Goal: Task Accomplishment & Management: Manage account settings

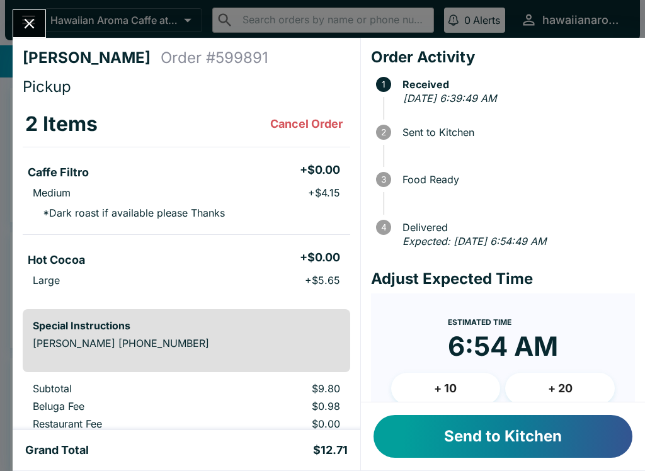
click at [16, 29] on button "Close" at bounding box center [29, 23] width 32 height 27
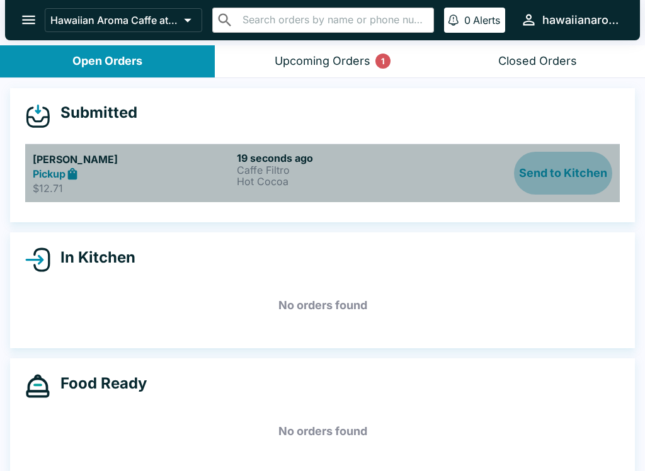
click at [541, 171] on button "Send to Kitchen" at bounding box center [563, 173] width 98 height 43
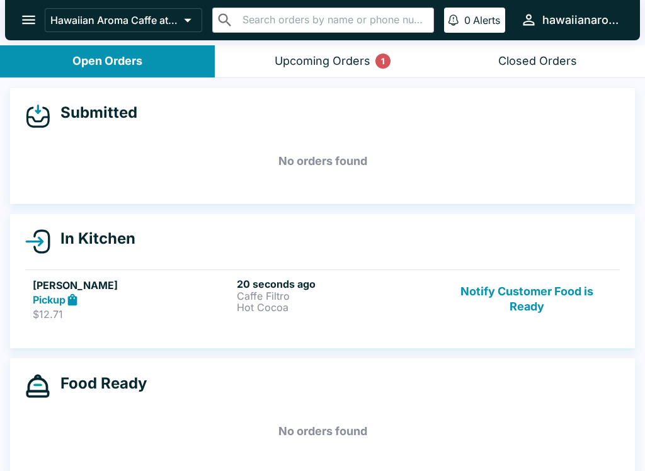
click at [253, 294] on p "Caffe Filtro" at bounding box center [336, 296] width 199 height 11
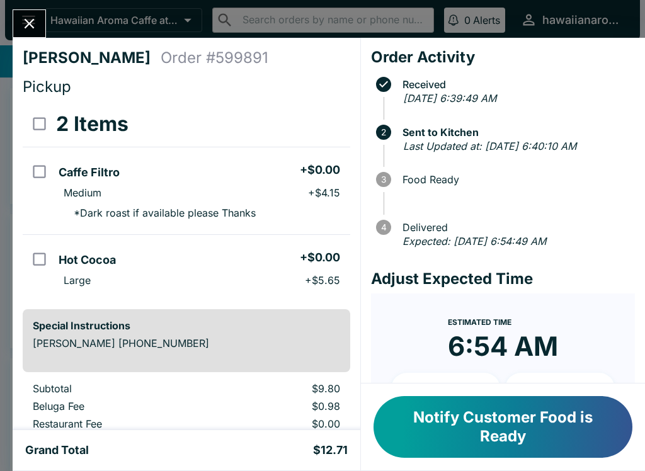
click at [455, 430] on button "Notify Customer Food is Ready" at bounding box center [503, 427] width 259 height 62
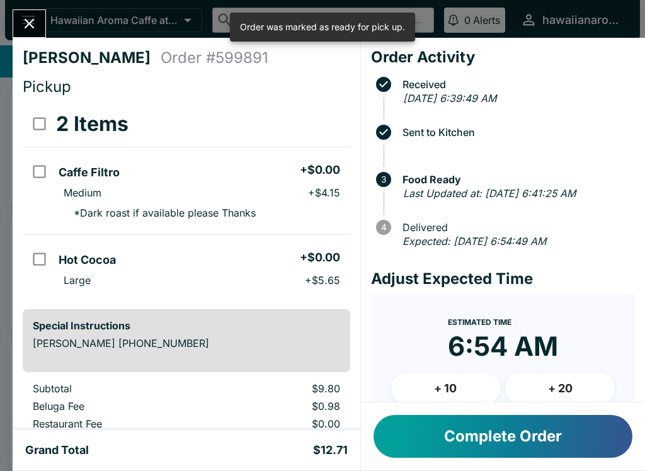
click at [34, 21] on icon "Close" at bounding box center [29, 23] width 17 height 17
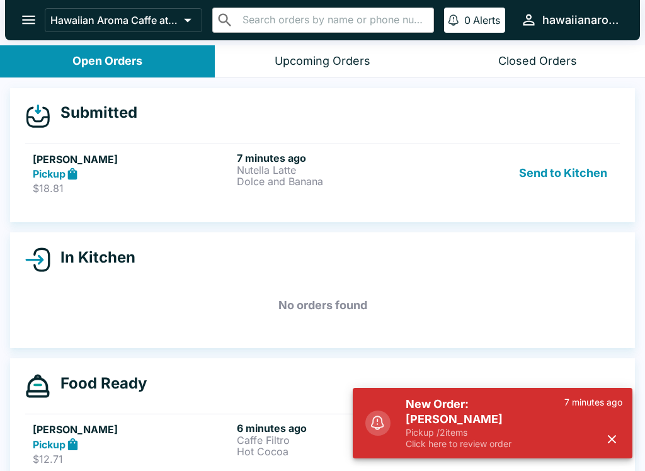
click at [585, 173] on button "Send to Kitchen" at bounding box center [563, 173] width 98 height 43
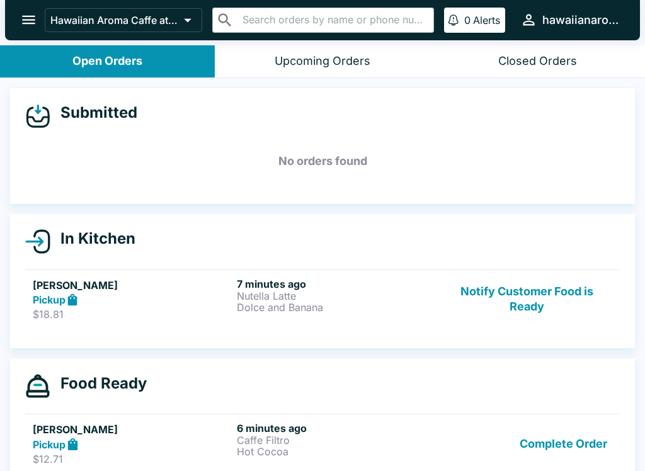
click at [318, 283] on h6 "7 minutes ago" at bounding box center [336, 284] width 199 height 13
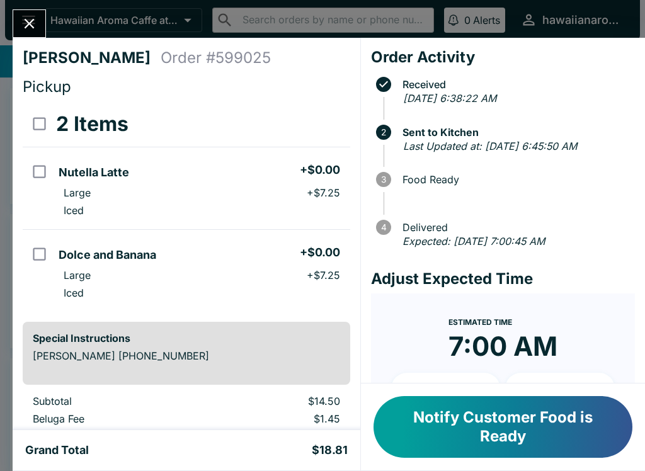
click at [28, 7] on div "[PERSON_NAME] Order # 599025 Pickup 2 Items Nutella Latte + $0.00 Large + $7.25…" at bounding box center [322, 235] width 645 height 471
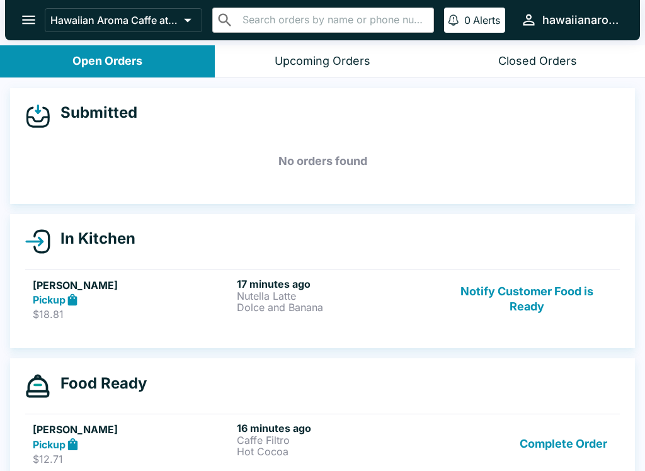
click at [517, 309] on button "Notify Customer Food is Ready" at bounding box center [527, 299] width 171 height 43
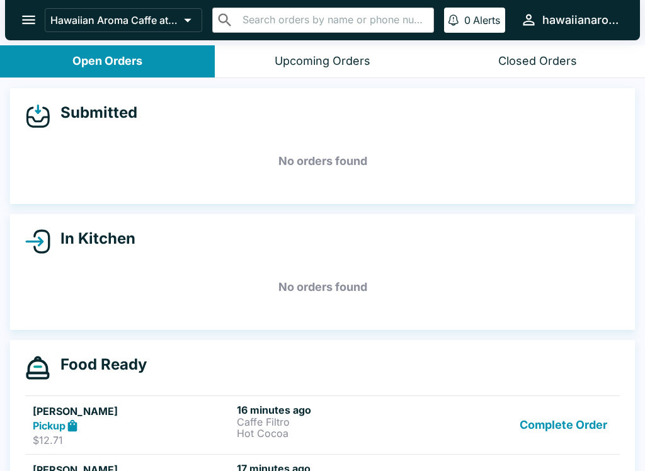
scroll to position [55, 0]
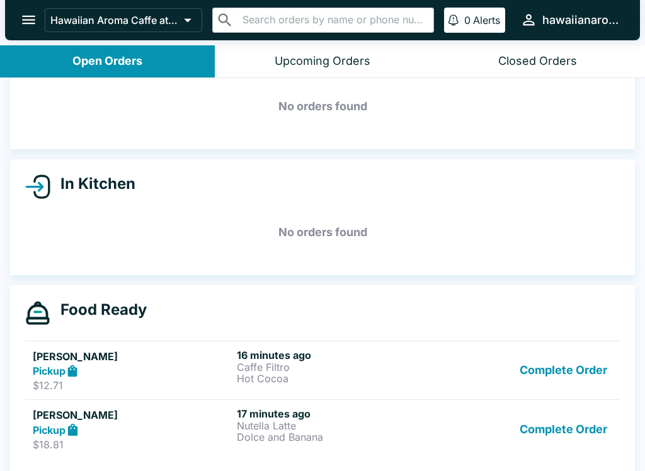
click at [531, 363] on button "Complete Order" at bounding box center [564, 370] width 98 height 43
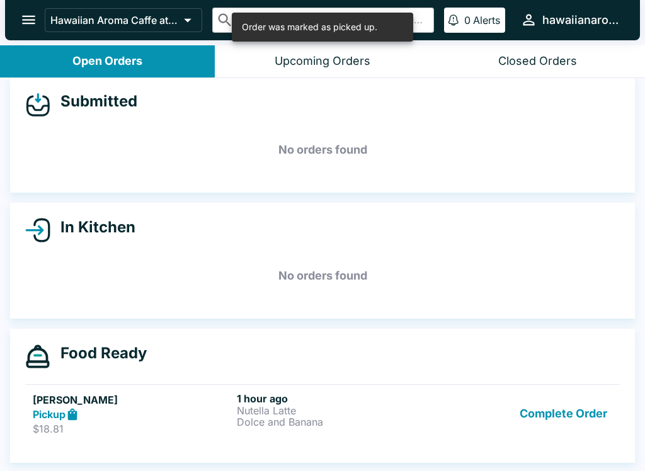
scroll to position [11, 0]
click at [569, 400] on button "Complete Order" at bounding box center [564, 414] width 98 height 43
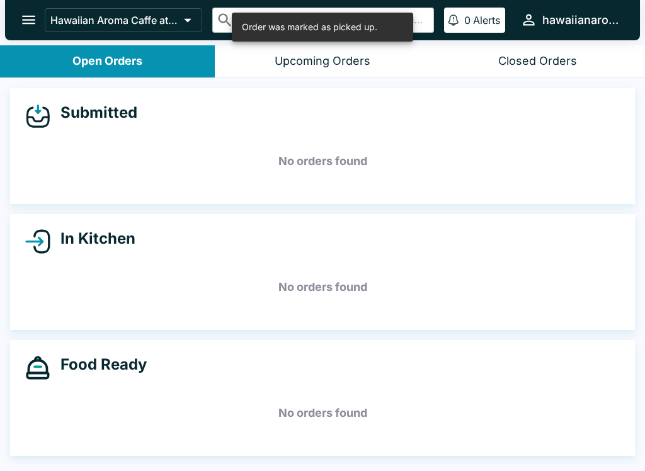
scroll to position [0, 0]
